Goal: Contribute content

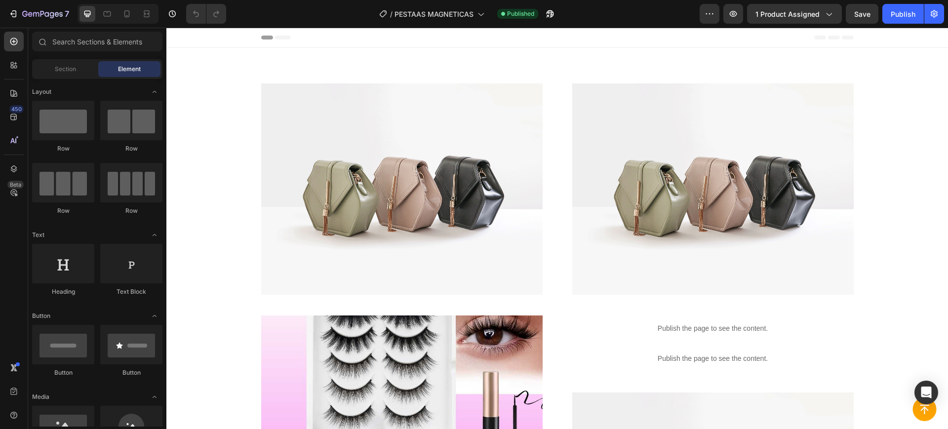
click at [124, 2] on div "7 Version history / PESTAAS MAGNETICAS Published Preview 1 product assigned Sav…" at bounding box center [474, 14] width 948 height 28
click at [123, 11] on icon at bounding box center [127, 14] width 10 height 10
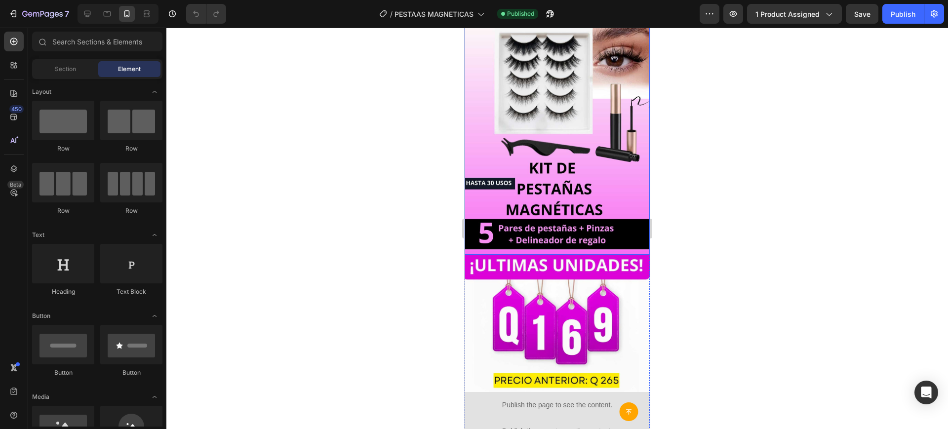
scroll to position [91, 0]
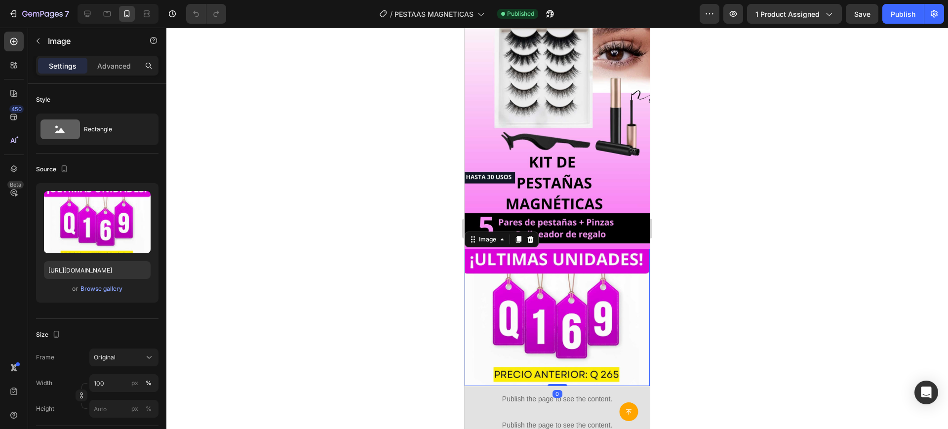
click at [574, 273] on img at bounding box center [557, 317] width 185 height 137
click at [104, 284] on div "Browse gallery" at bounding box center [101, 288] width 42 height 9
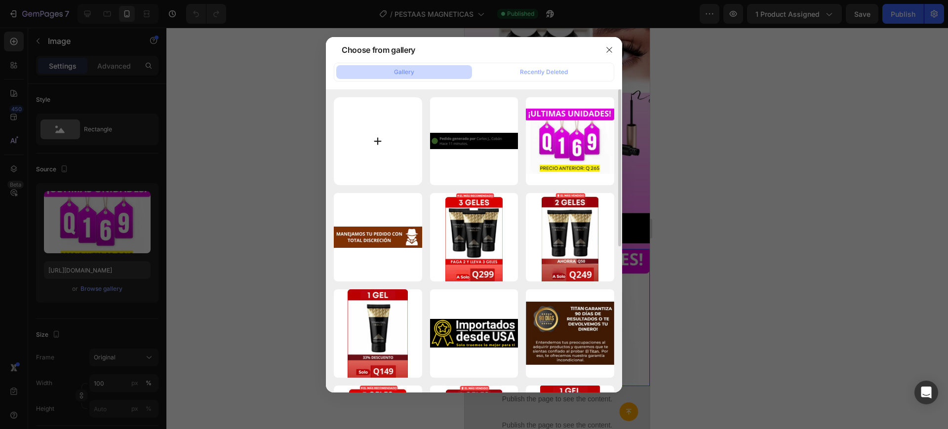
drag, startPoint x: 376, startPoint y: 99, endPoint x: 378, endPoint y: 133, distance: 34.1
click at [378, 133] on input "file" at bounding box center [378, 141] width 88 height 88
type input "C:\fakepath\precio [PERSON_NAME].jpg"
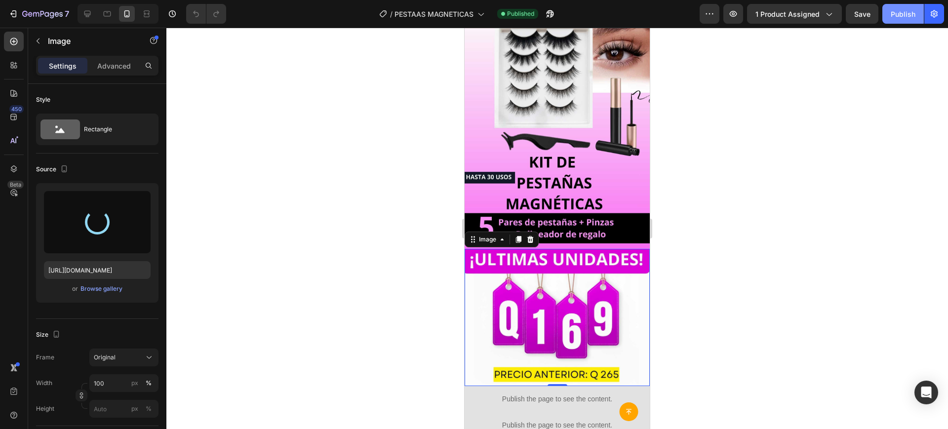
type input "[URL][DOMAIN_NAME]"
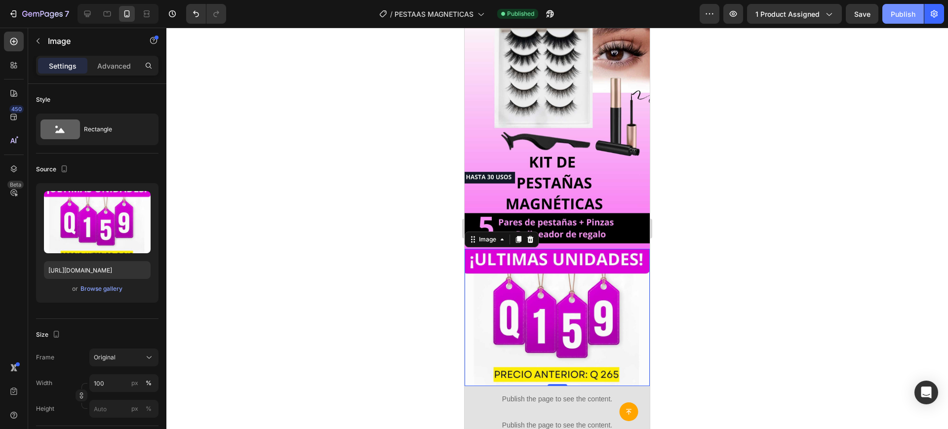
click at [896, 13] on div "Publish" at bounding box center [903, 14] width 25 height 10
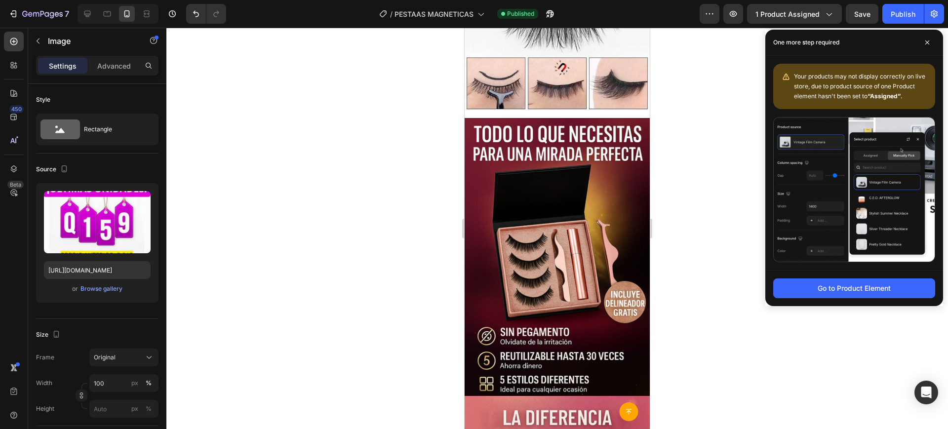
scroll to position [1339, 0]
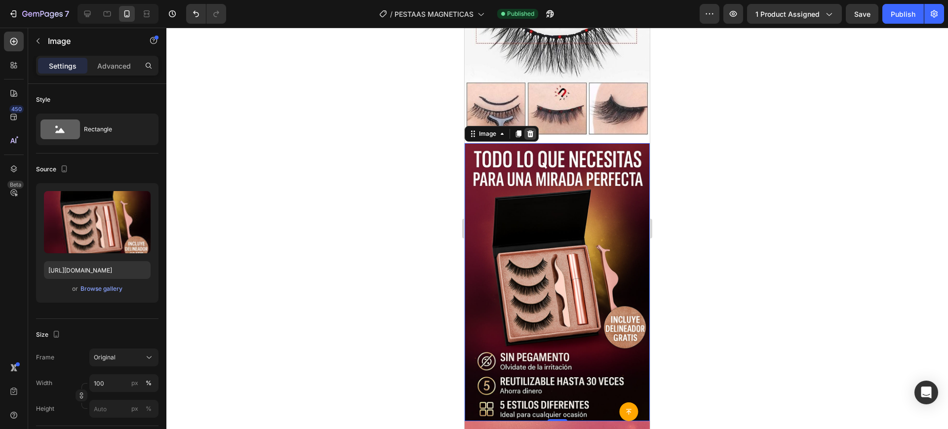
click at [531, 130] on icon at bounding box center [530, 134] width 8 height 8
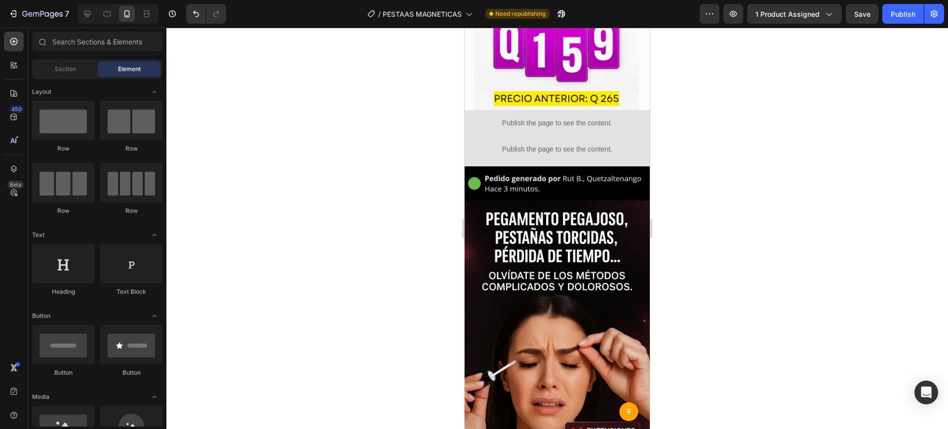
scroll to position [363, 0]
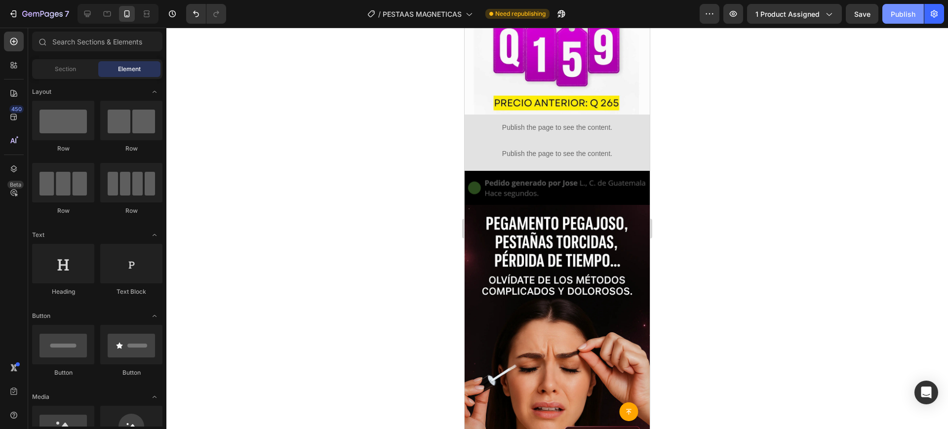
click at [899, 14] on div "Publish" at bounding box center [903, 14] width 25 height 10
click at [437, 148] on div at bounding box center [557, 228] width 782 height 401
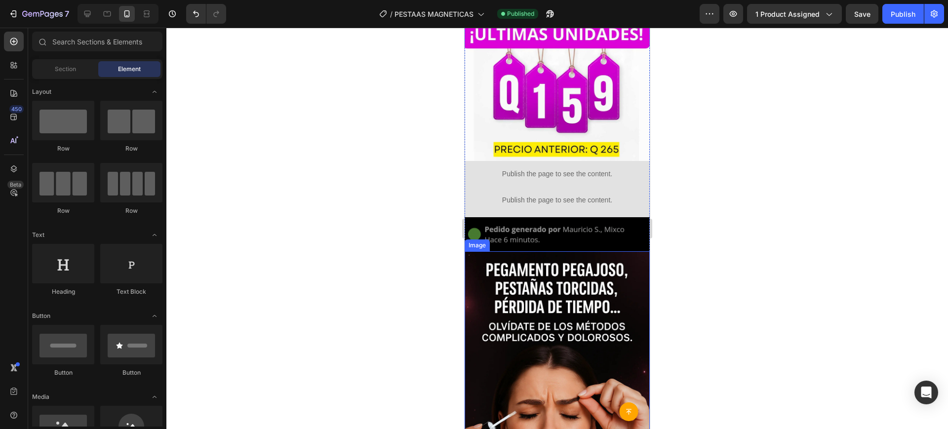
scroll to position [319, 0]
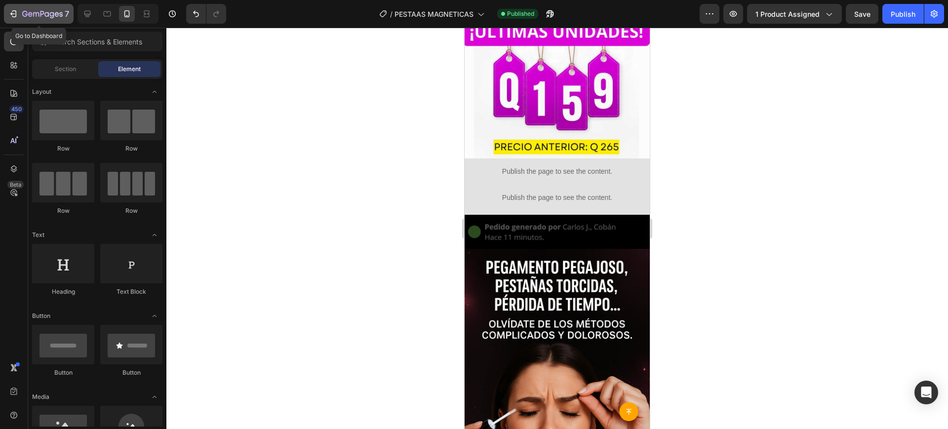
click at [30, 12] on icon "button" at bounding box center [30, 14] width 4 height 4
